Goal: Information Seeking & Learning: Learn about a topic

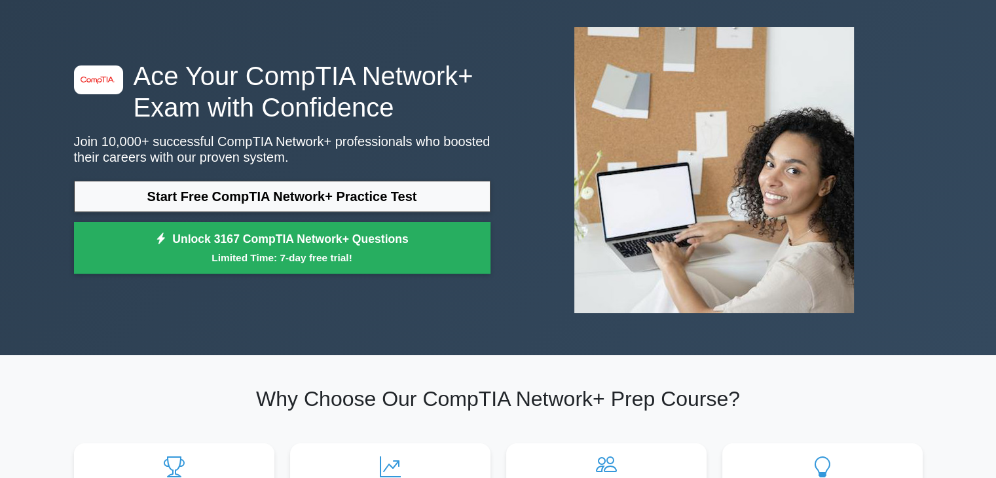
scroll to position [58, 0]
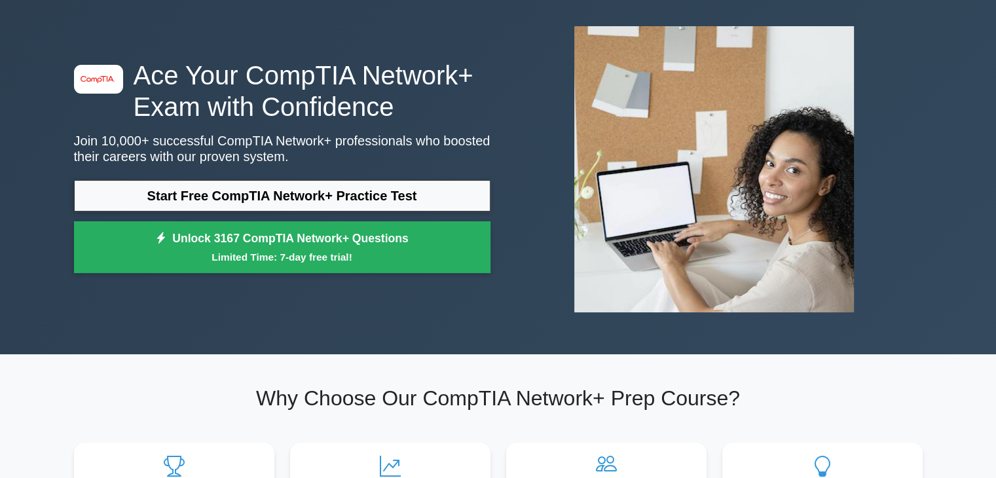
click at [252, 131] on div "image/svg+xml Ace Your CompTIA Network+ Exam with Confidence Join 10,000+ succe…" at bounding box center [282, 170] width 432 height 221
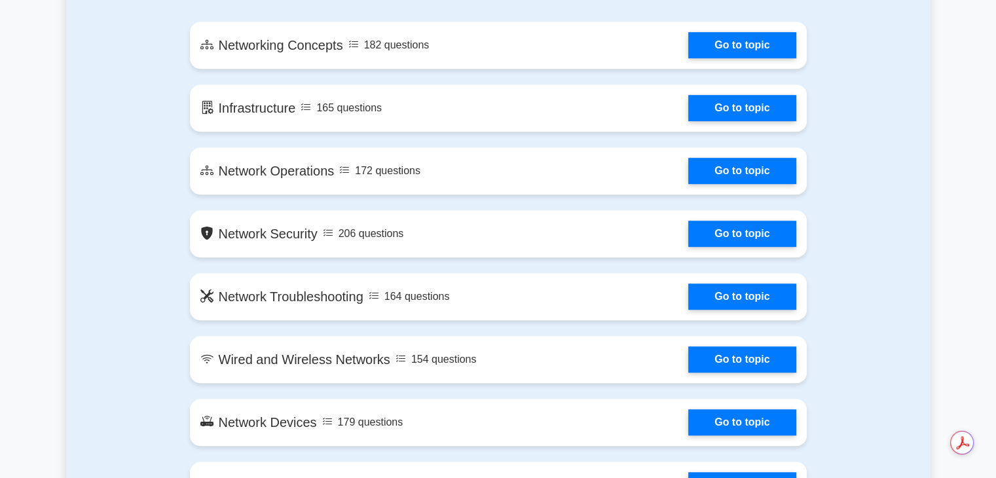
scroll to position [779, 0]
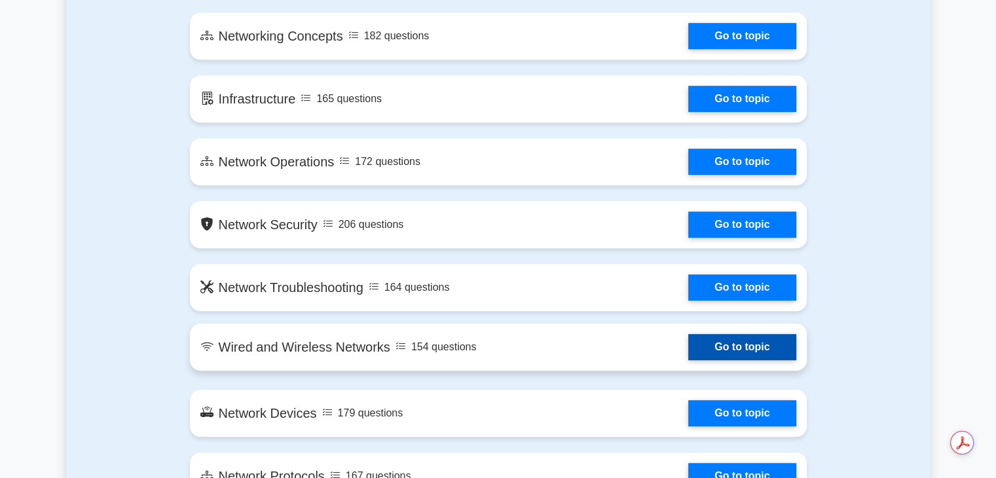
click at [717, 345] on link "Go to topic" at bounding box center [741, 347] width 107 height 26
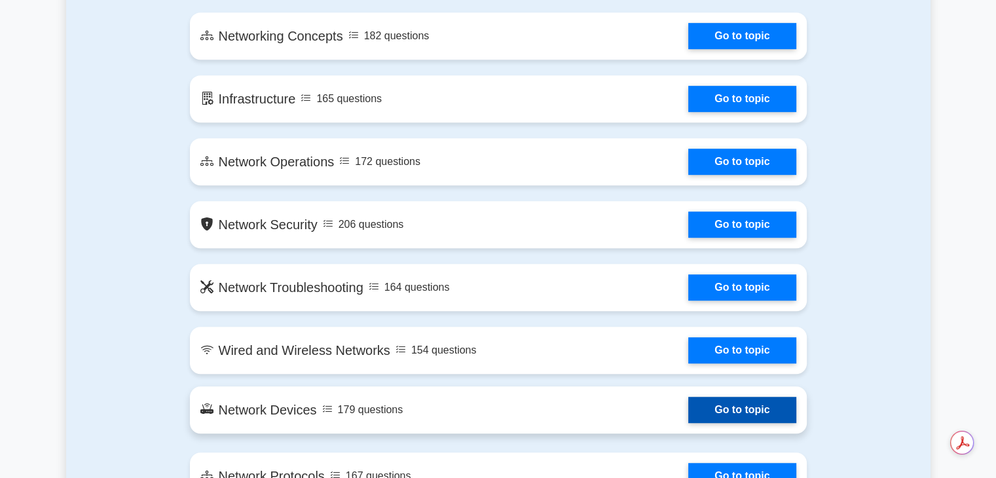
click at [734, 406] on link "Go to topic" at bounding box center [741, 410] width 107 height 26
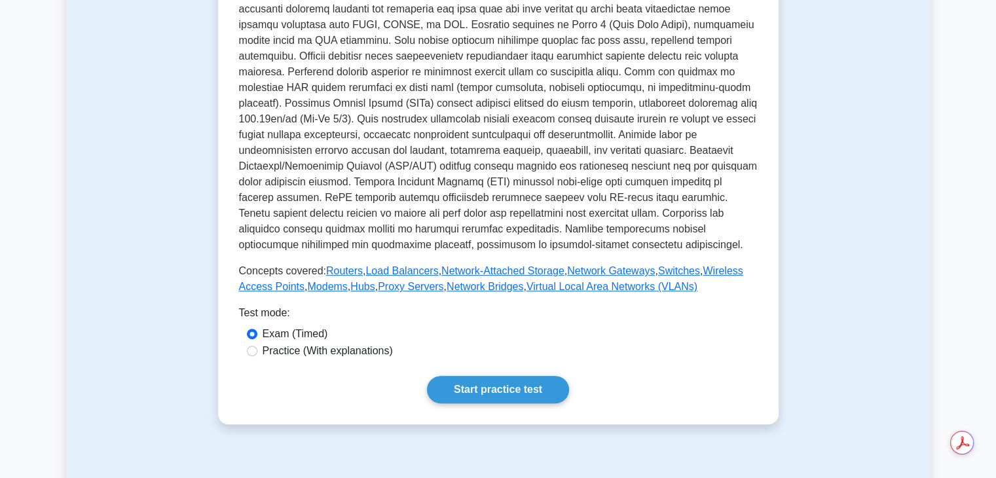
scroll to position [374, 0]
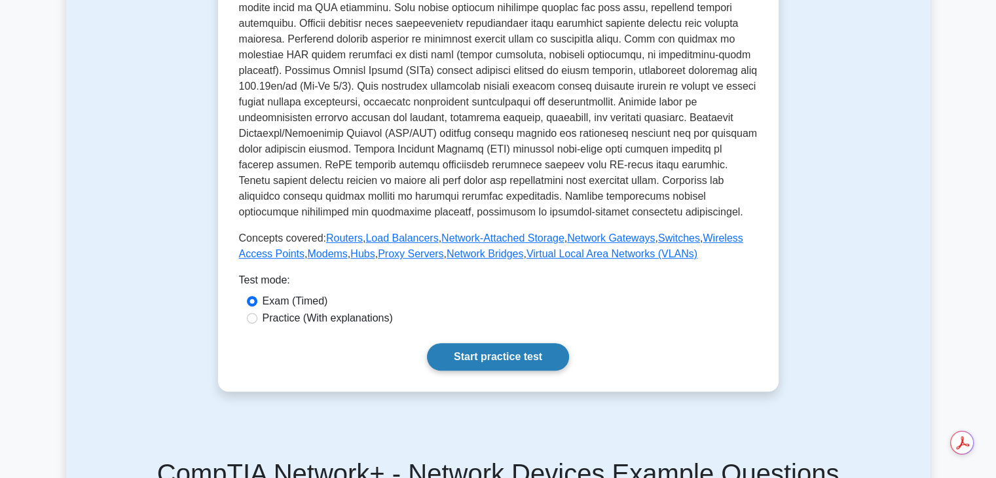
click at [524, 350] on link "Start practice test" at bounding box center [498, 356] width 142 height 27
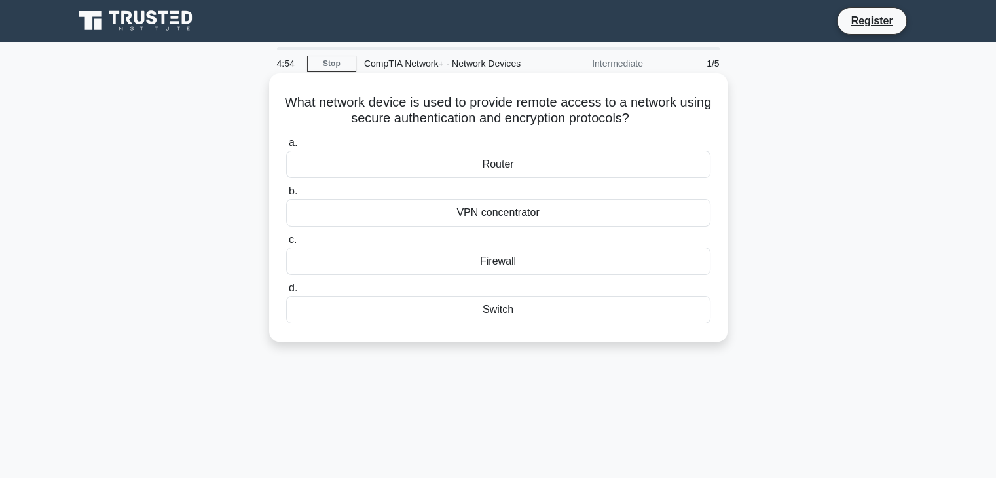
click at [484, 171] on div "Router" at bounding box center [498, 164] width 424 height 27
click at [286, 147] on input "a. Router" at bounding box center [286, 143] width 0 height 9
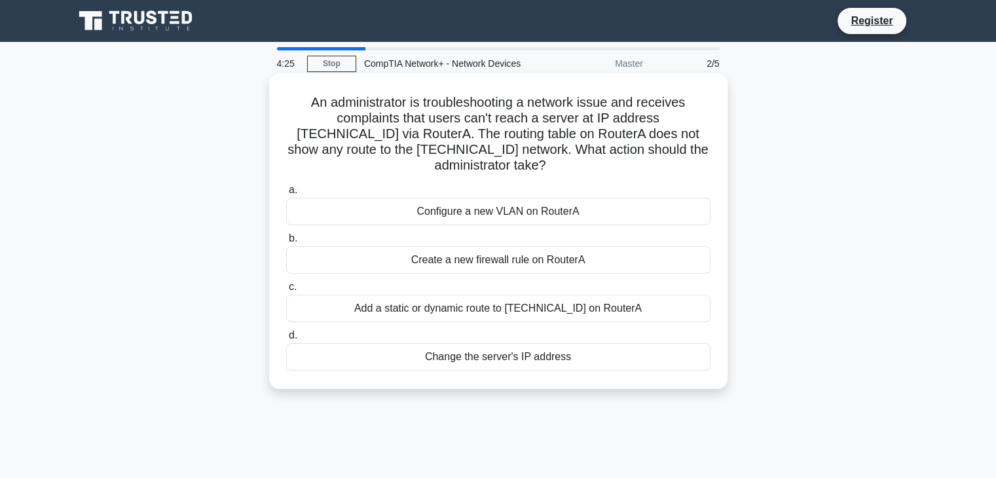
click at [475, 198] on div "Configure a new VLAN on RouterA" at bounding box center [498, 211] width 424 height 27
click at [286, 189] on input "a. Configure a new VLAN on RouterA" at bounding box center [286, 190] width 0 height 9
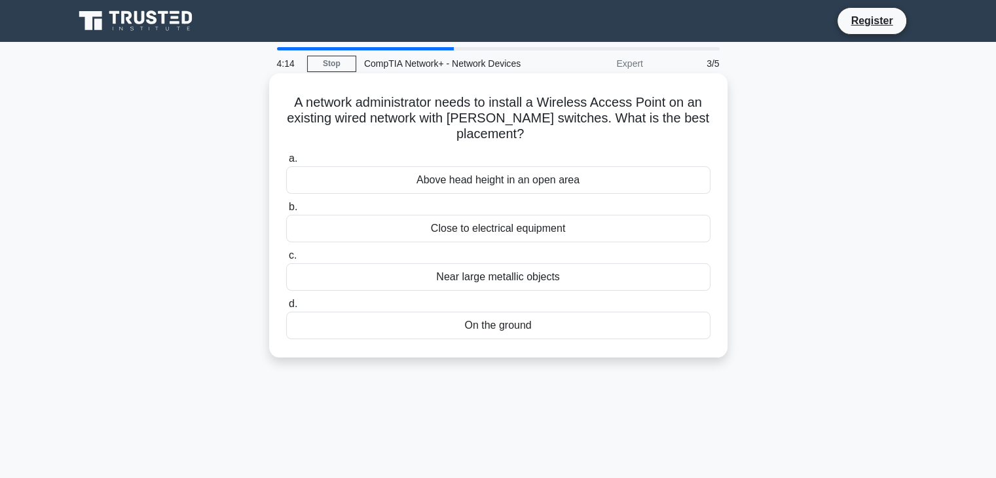
click at [501, 186] on div "Above head height in an open area" at bounding box center [498, 179] width 424 height 27
click at [286, 163] on input "a. Above head height in an open area" at bounding box center [286, 158] width 0 height 9
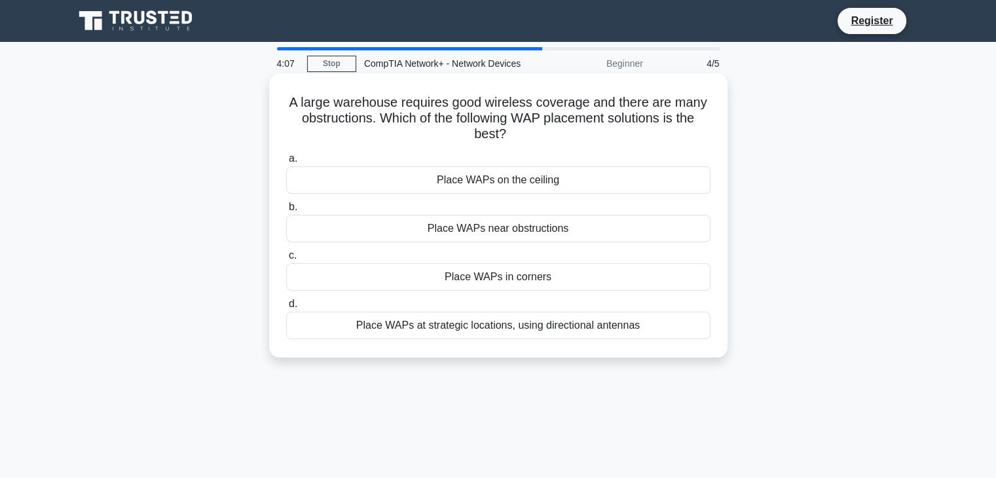
click at [506, 323] on div "Place WAPs at strategic locations, using directional antennas" at bounding box center [498, 325] width 424 height 27
click at [286, 308] on input "d. Place WAPs at strategic locations, using directional antennas" at bounding box center [286, 304] width 0 height 9
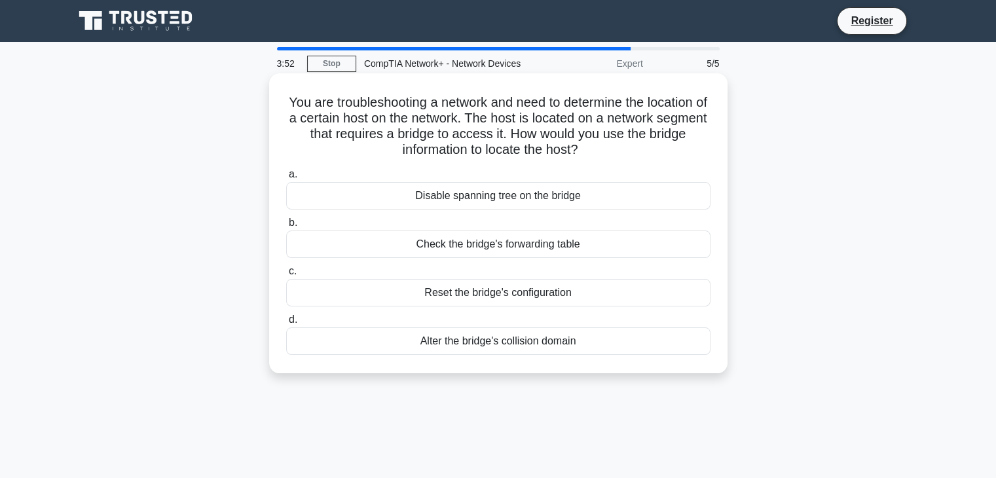
click at [518, 246] on div "Check the bridge's forwarding table" at bounding box center [498, 243] width 424 height 27
click at [286, 227] on input "b. Check the bridge's forwarding table" at bounding box center [286, 223] width 0 height 9
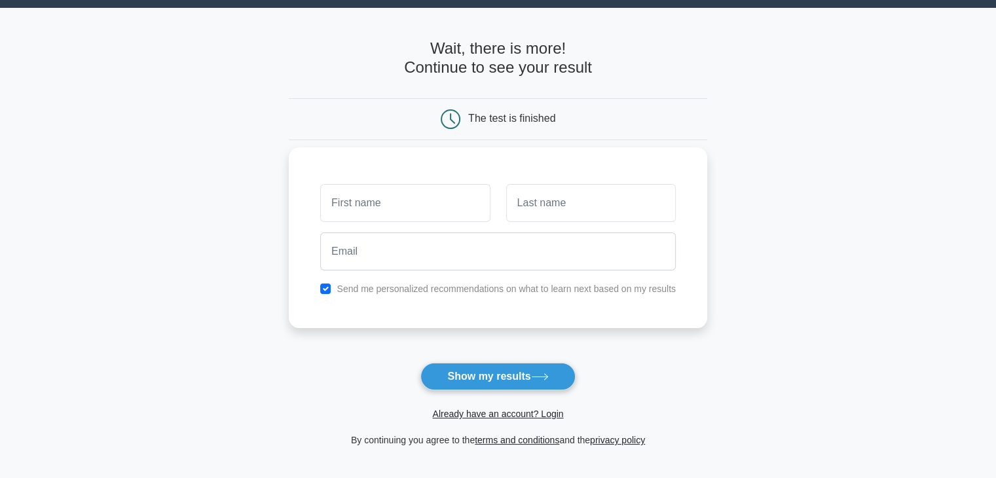
scroll to position [37, 0]
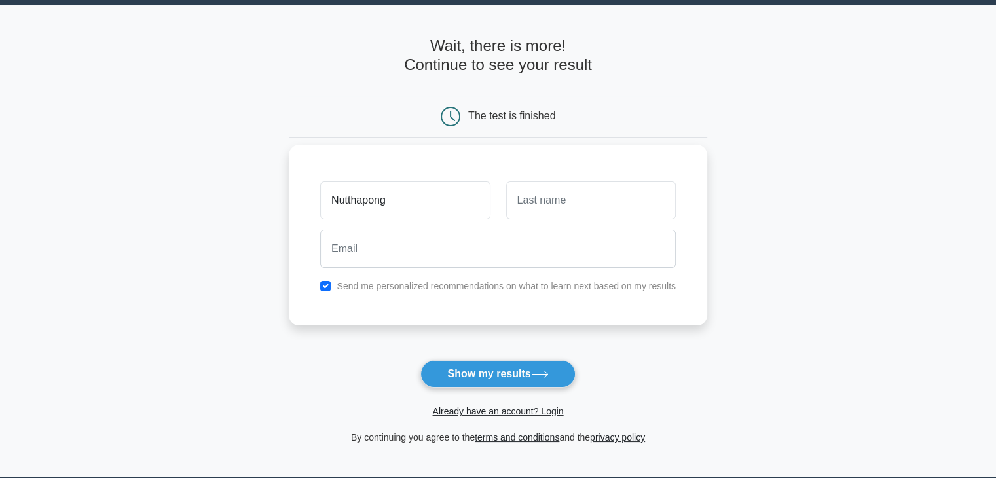
type input "Nutthapong"
click at [542, 207] on input "text" at bounding box center [591, 200] width 170 height 38
type input "Lertkunakorn"
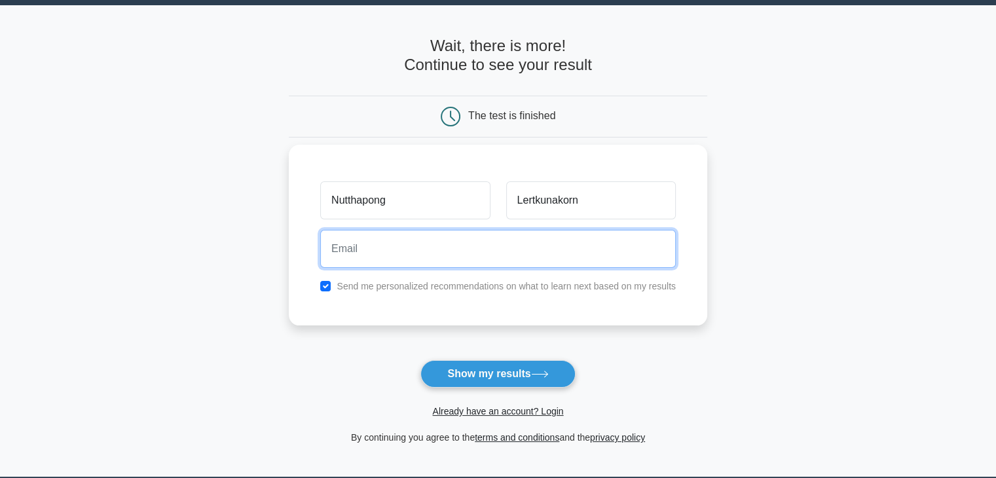
click at [527, 240] on input "email" at bounding box center [497, 249] width 355 height 38
type input "qsy5229@outlook.com"
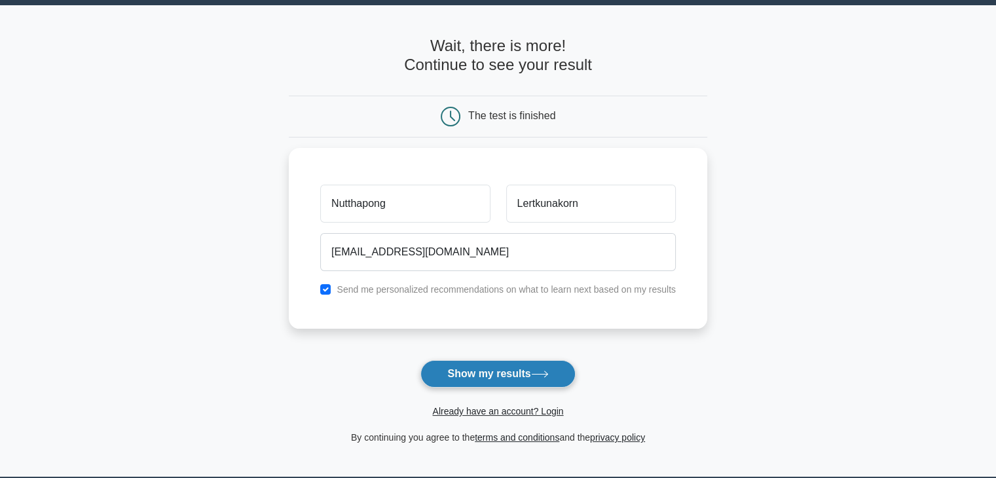
click at [492, 373] on button "Show my results" at bounding box center [497, 373] width 154 height 27
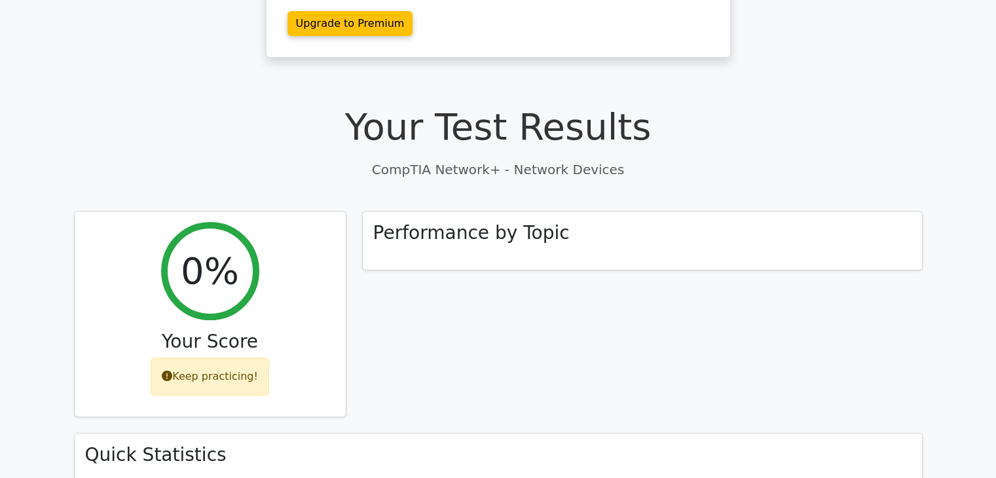
scroll to position [274, 0]
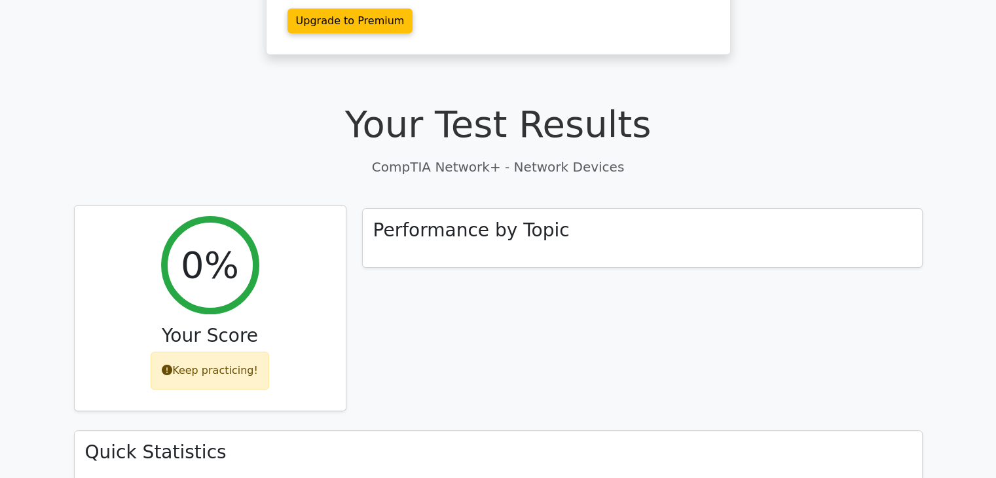
click at [235, 351] on div "Keep practicing!" at bounding box center [210, 370] width 118 height 38
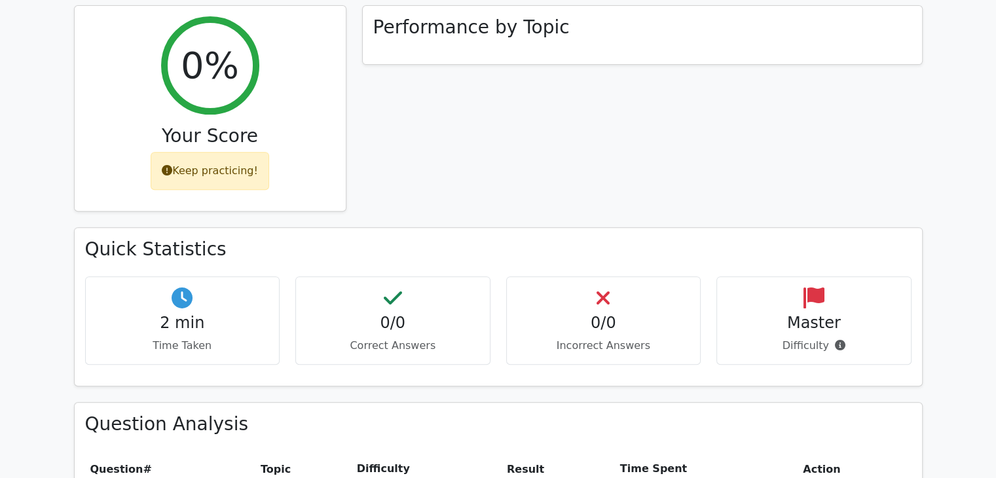
scroll to position [480, 0]
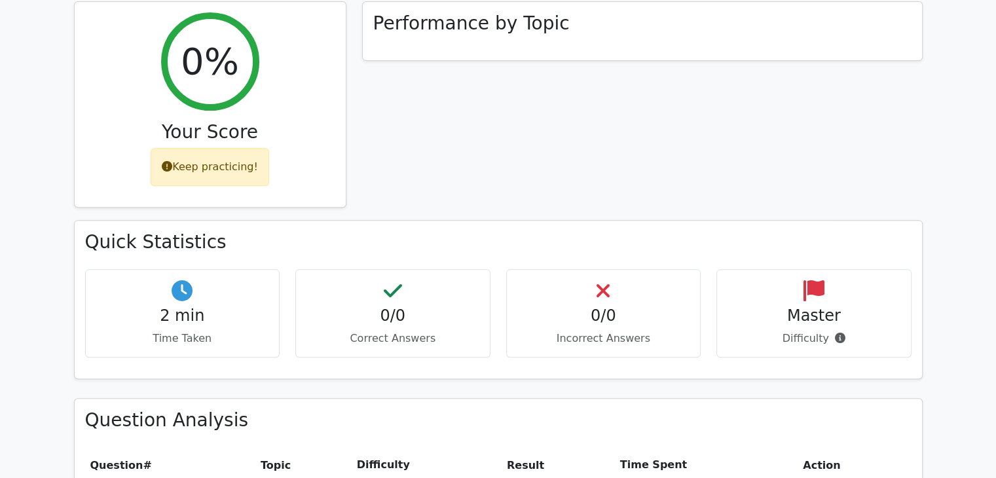
click at [199, 269] on div "2 min Time Taken" at bounding box center [182, 313] width 195 height 88
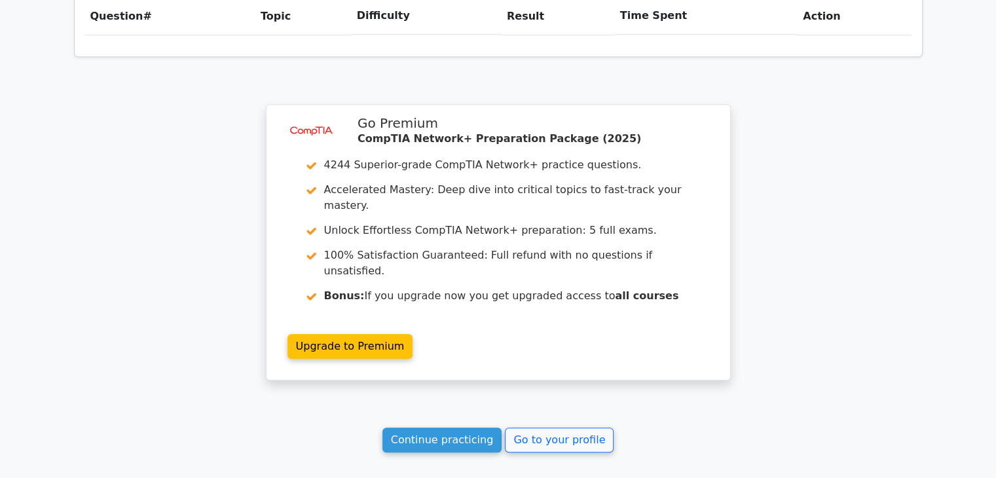
scroll to position [932, 0]
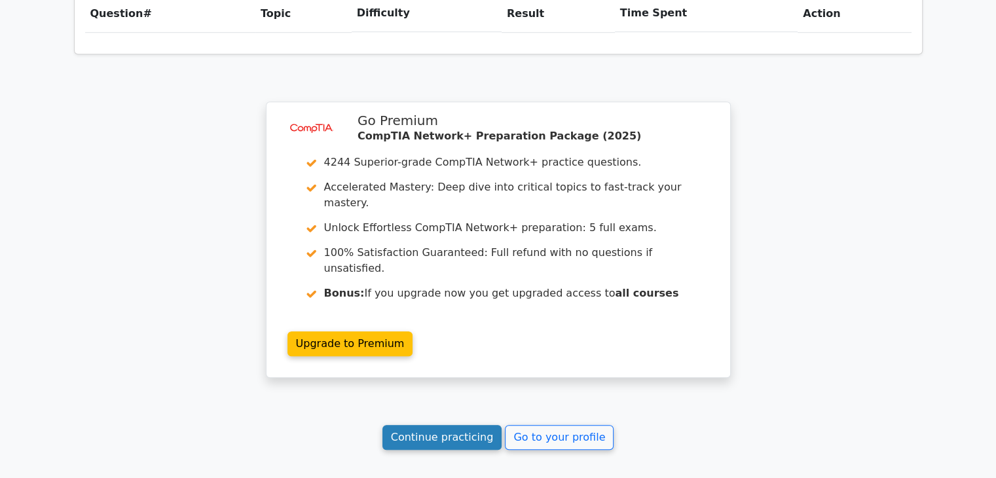
click at [463, 425] on link "Continue practicing" at bounding box center [442, 437] width 120 height 25
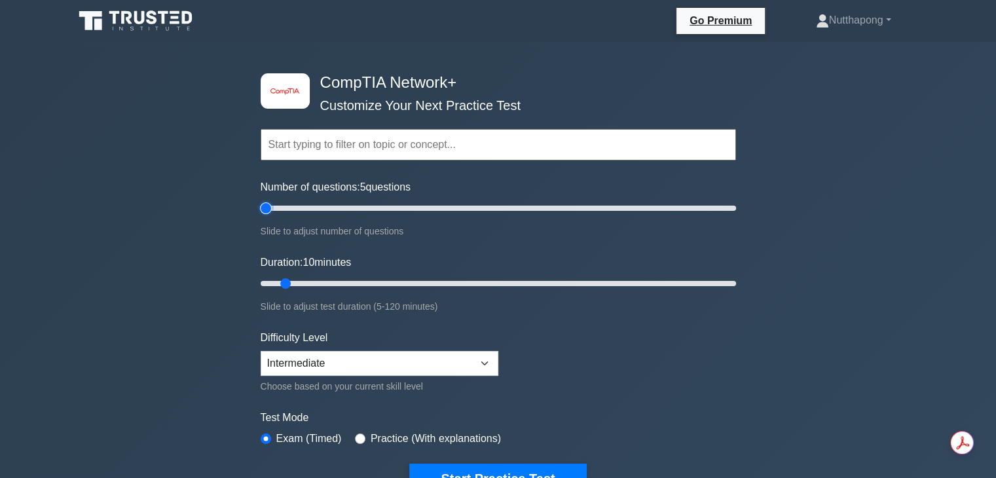
type input "5"
click at [271, 206] on input "Number of questions: 5 questions" at bounding box center [497, 208] width 475 height 16
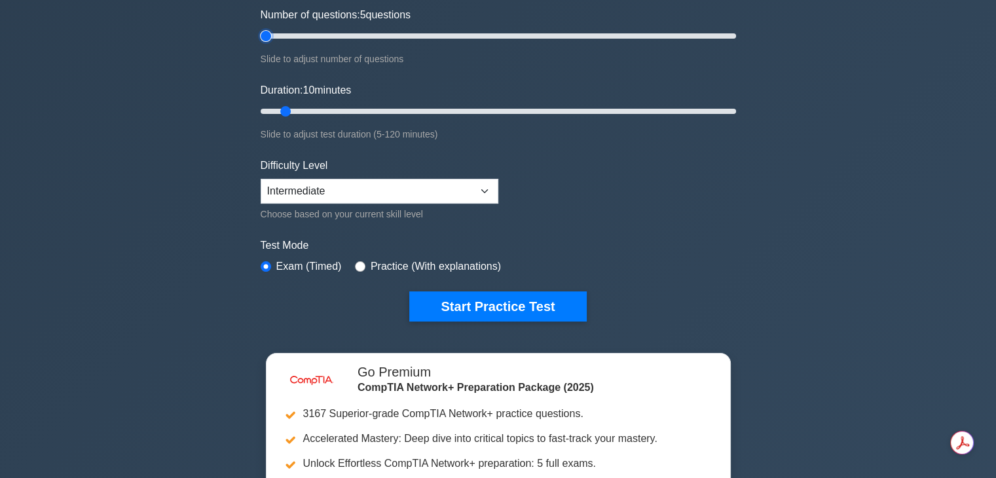
scroll to position [177, 0]
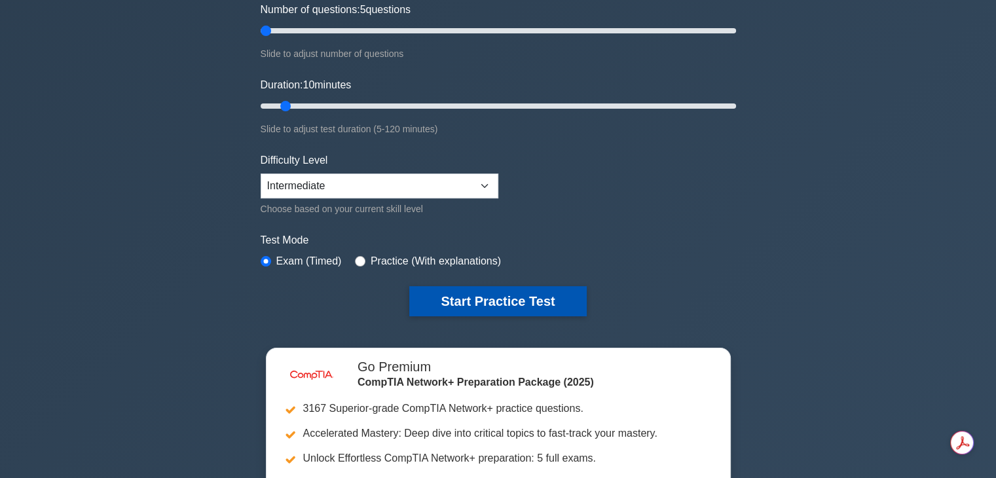
click at [460, 300] on button "Start Practice Test" at bounding box center [497, 301] width 177 height 30
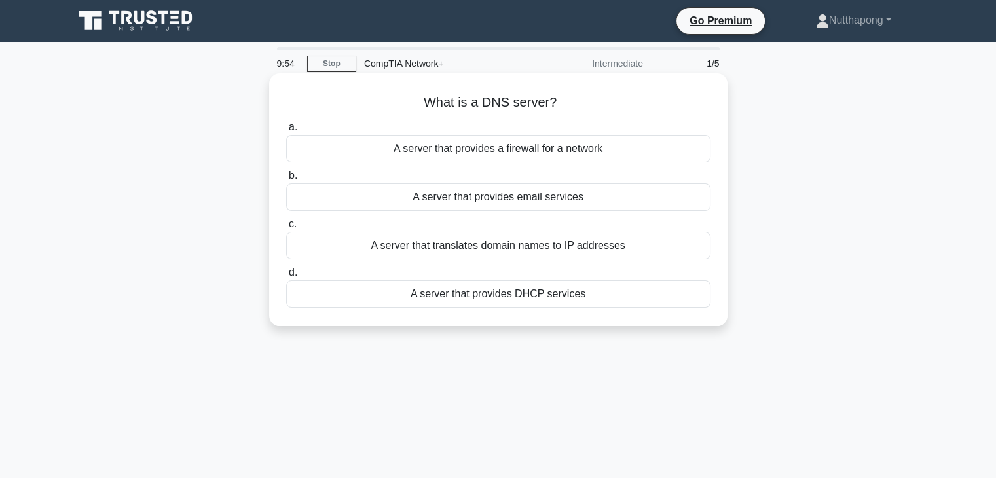
click at [484, 153] on div "A server that provides a firewall for a network" at bounding box center [498, 148] width 424 height 27
click at [286, 132] on input "a. A server that provides a firewall for a network" at bounding box center [286, 127] width 0 height 9
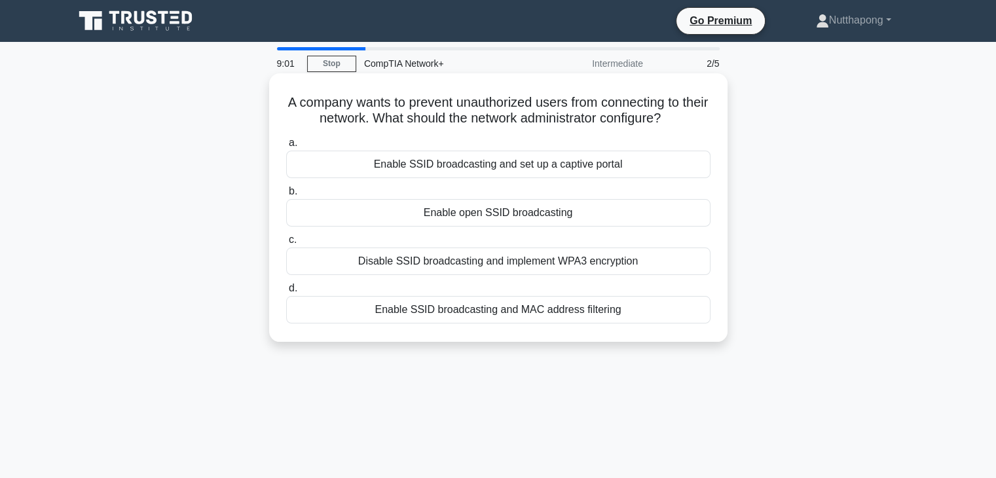
click at [530, 308] on div "Enable SSID broadcasting and MAC address filtering" at bounding box center [498, 309] width 424 height 27
click at [286, 293] on input "d. Enable SSID broadcasting and MAC address filtering" at bounding box center [286, 288] width 0 height 9
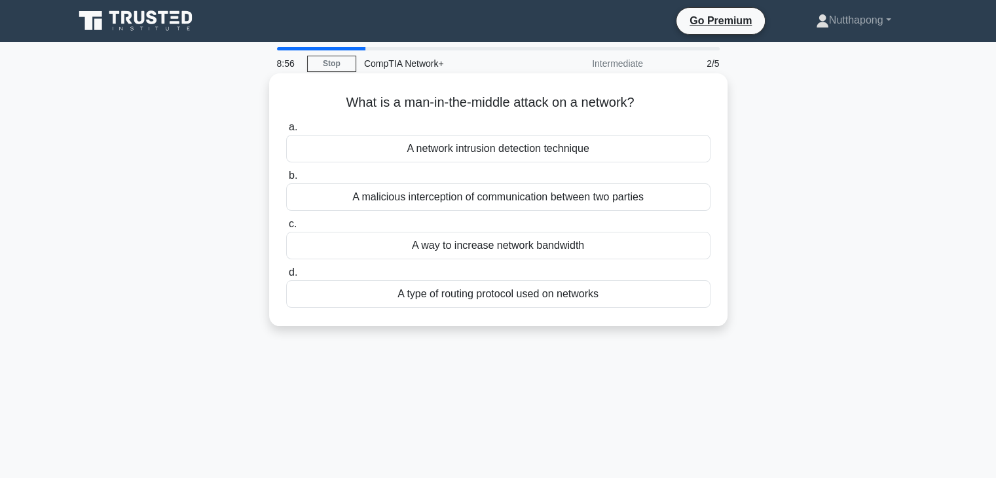
click at [492, 205] on div "A malicious interception of communication between two parties" at bounding box center [498, 196] width 424 height 27
click at [286, 180] on input "b. A malicious interception of communication between two parties" at bounding box center [286, 175] width 0 height 9
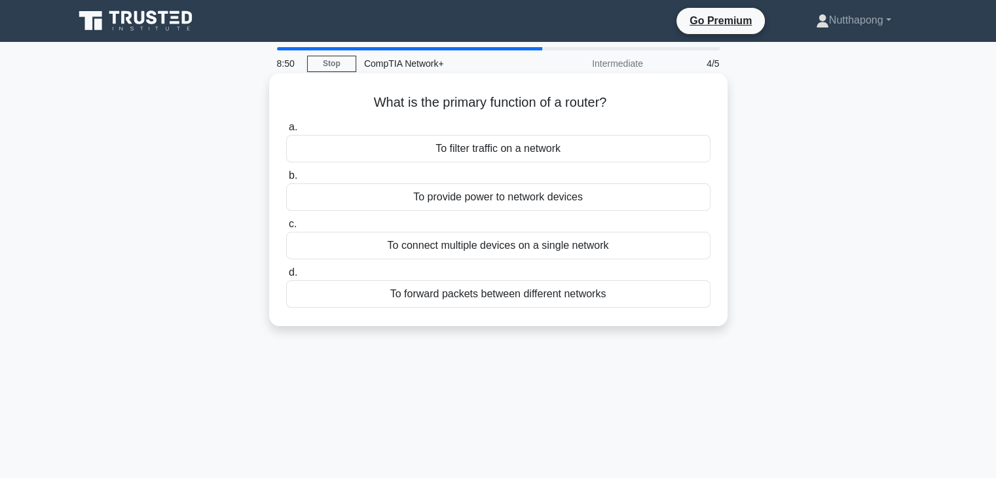
click at [503, 149] on div "To filter traffic on a network" at bounding box center [498, 148] width 424 height 27
click at [286, 132] on input "a. To filter traffic on a network" at bounding box center [286, 127] width 0 height 9
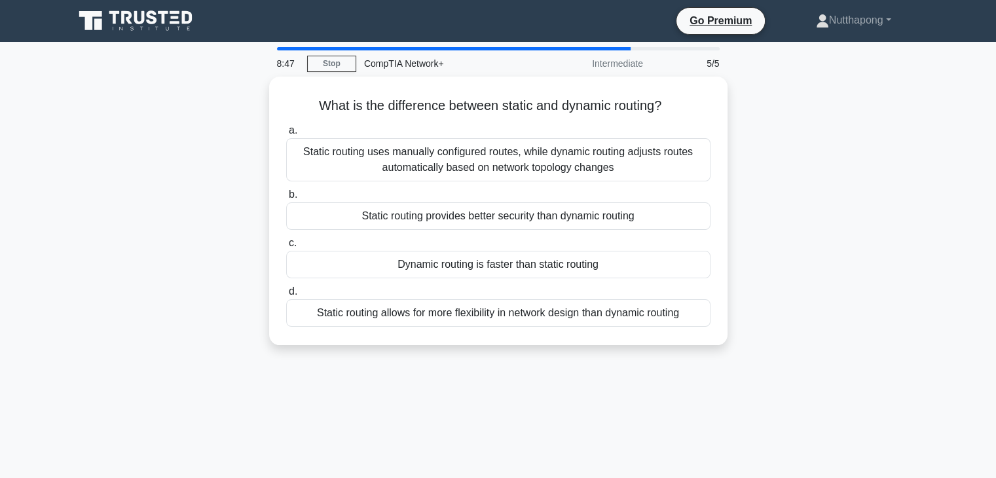
click at [503, 149] on div "Static routing uses manually configured routes, while dynamic routing adjusts r…" at bounding box center [498, 159] width 424 height 43
click at [286, 135] on input "a. Static routing uses manually configured routes, while dynamic routing adjust…" at bounding box center [286, 130] width 0 height 9
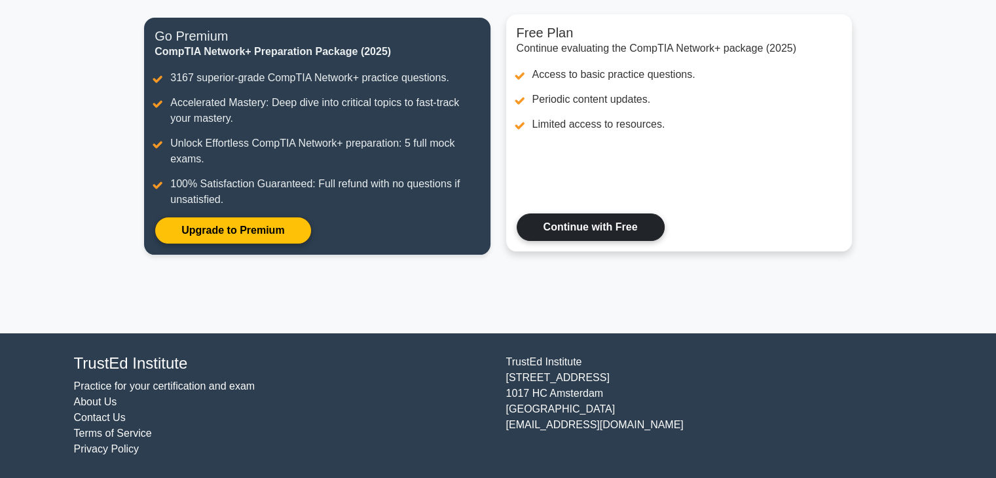
click at [574, 239] on link "Continue with Free" at bounding box center [590, 226] width 148 height 27
click at [596, 228] on link "Continue with Free" at bounding box center [590, 226] width 148 height 27
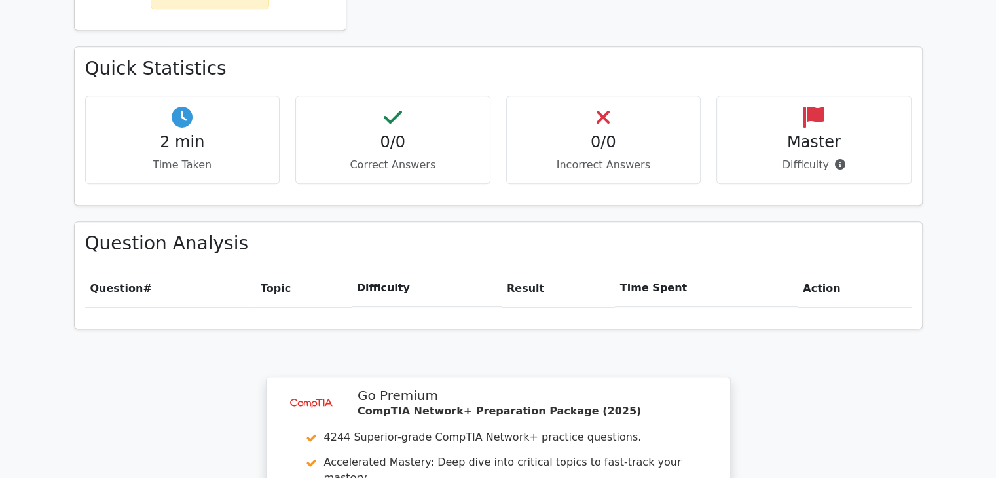
scroll to position [656, 0]
click at [790, 130] on h4 "Master" at bounding box center [813, 139] width 173 height 19
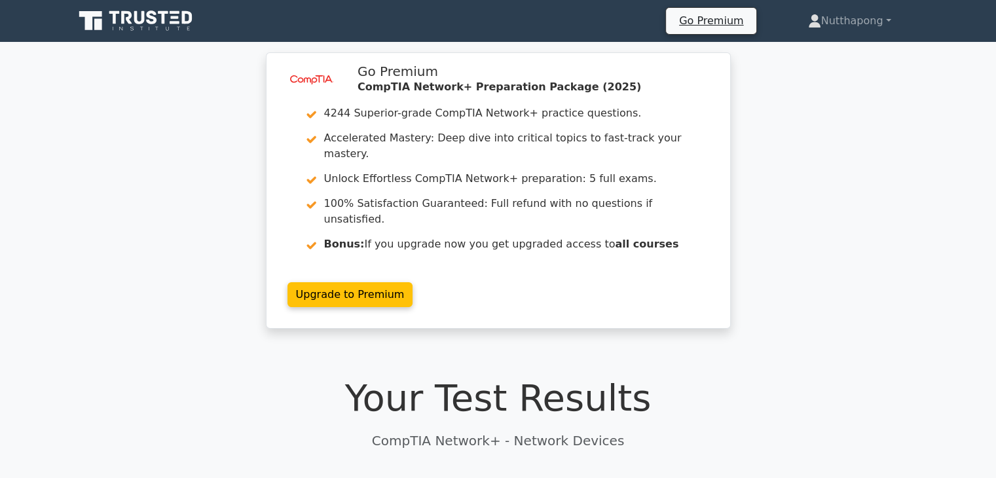
scroll to position [0, 0]
